Goal: Information Seeking & Learning: Learn about a topic

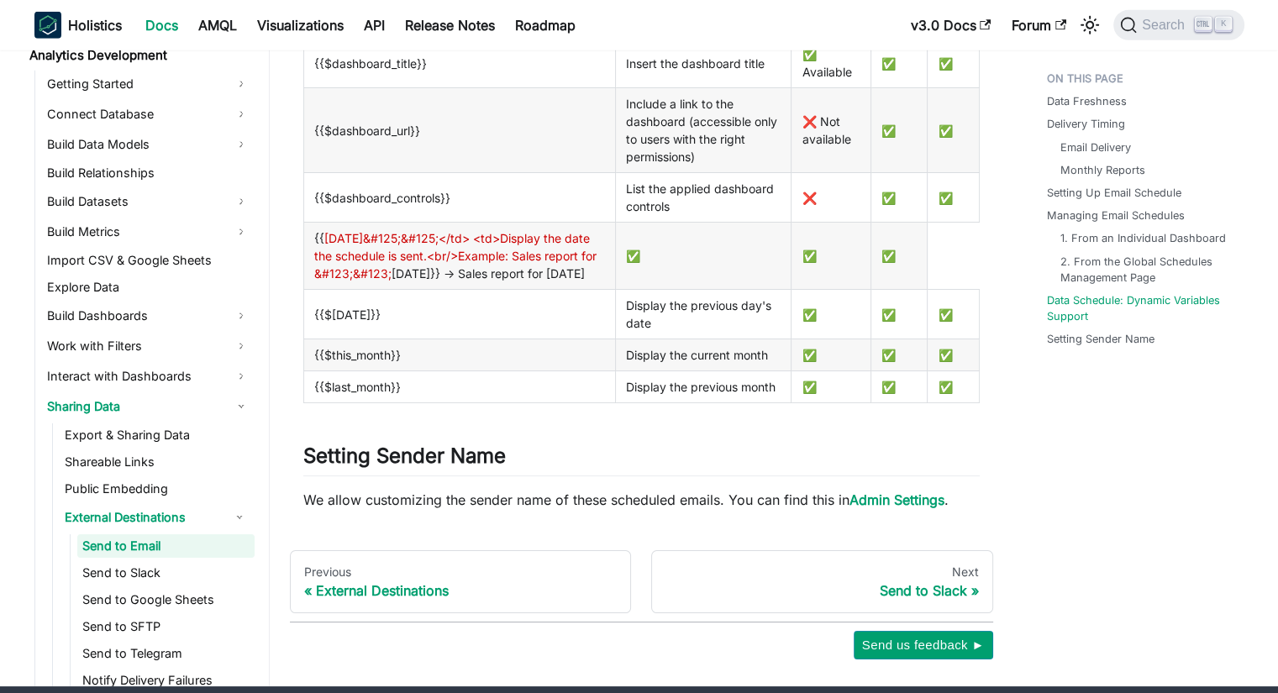
scroll to position [5304, 0]
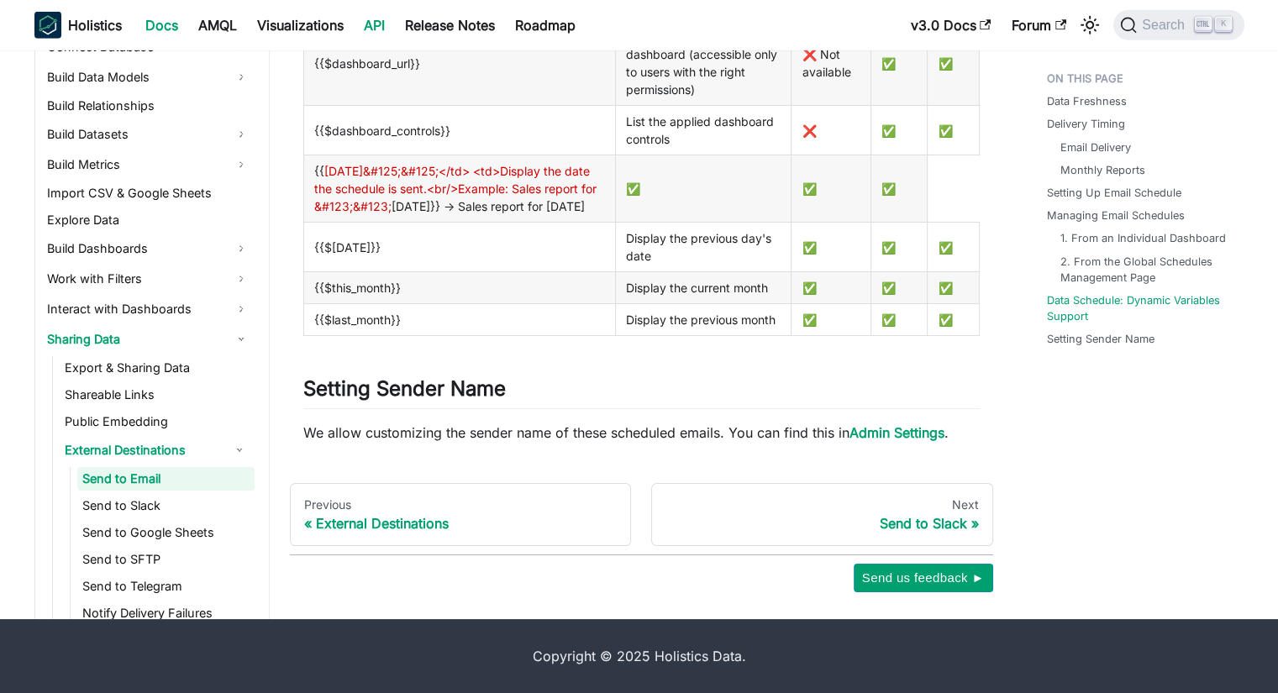
click at [387, 25] on link "API" at bounding box center [374, 25] width 41 height 27
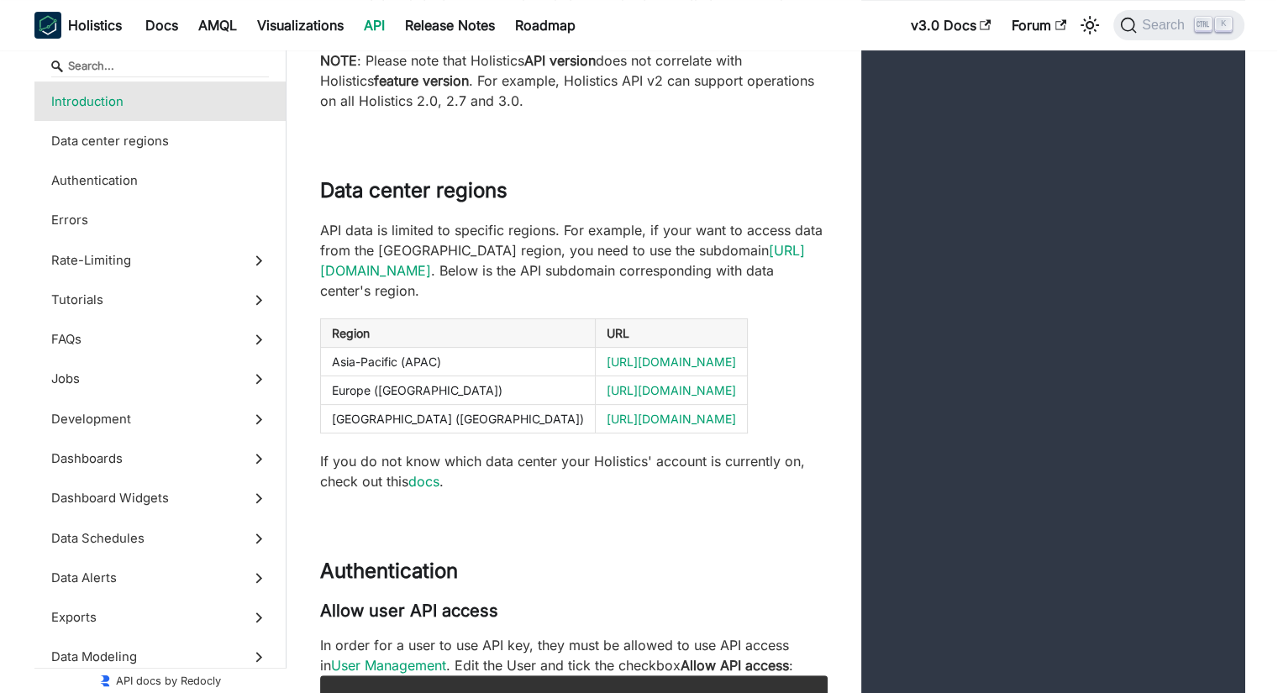
scroll to position [248, 0]
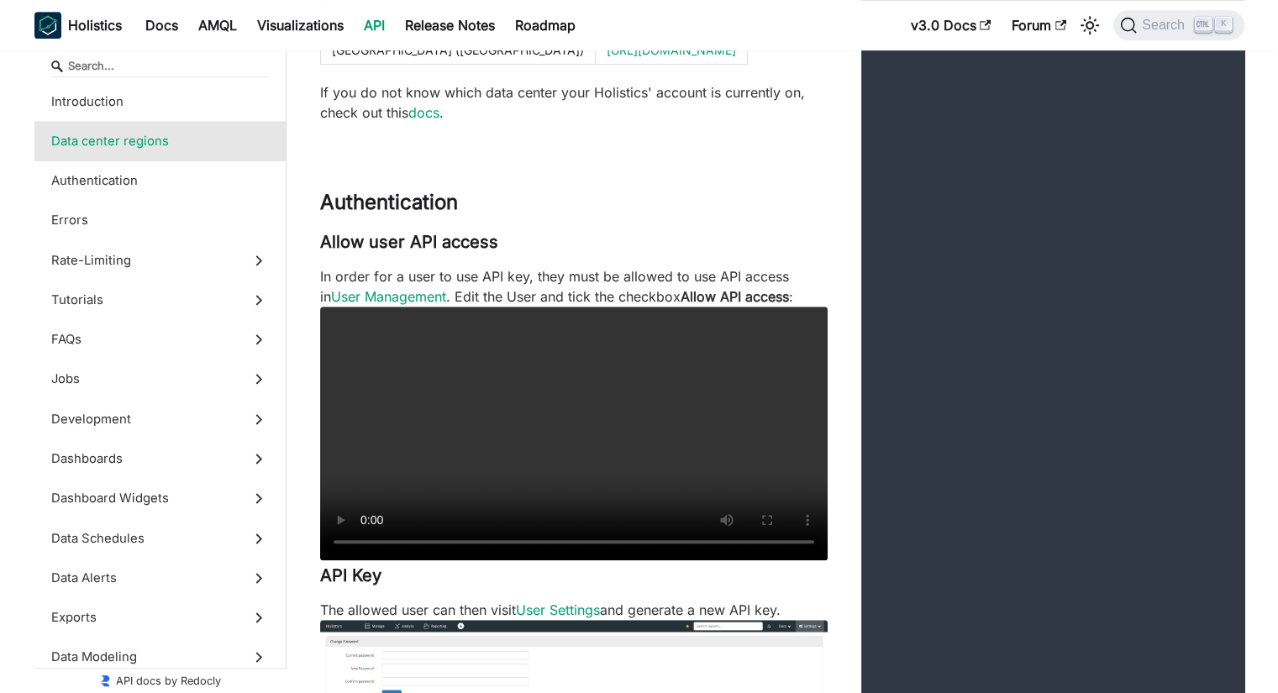
scroll to position [1177, 0]
